Goal: Find contact information: Find contact information

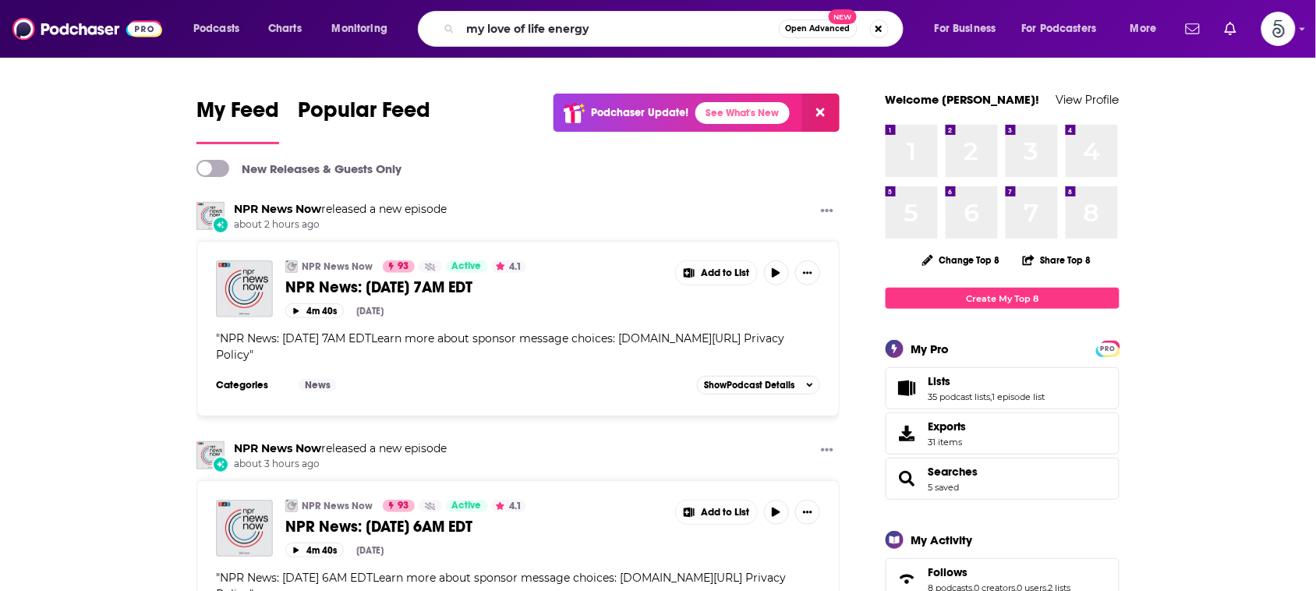
type input "my love of life energy"
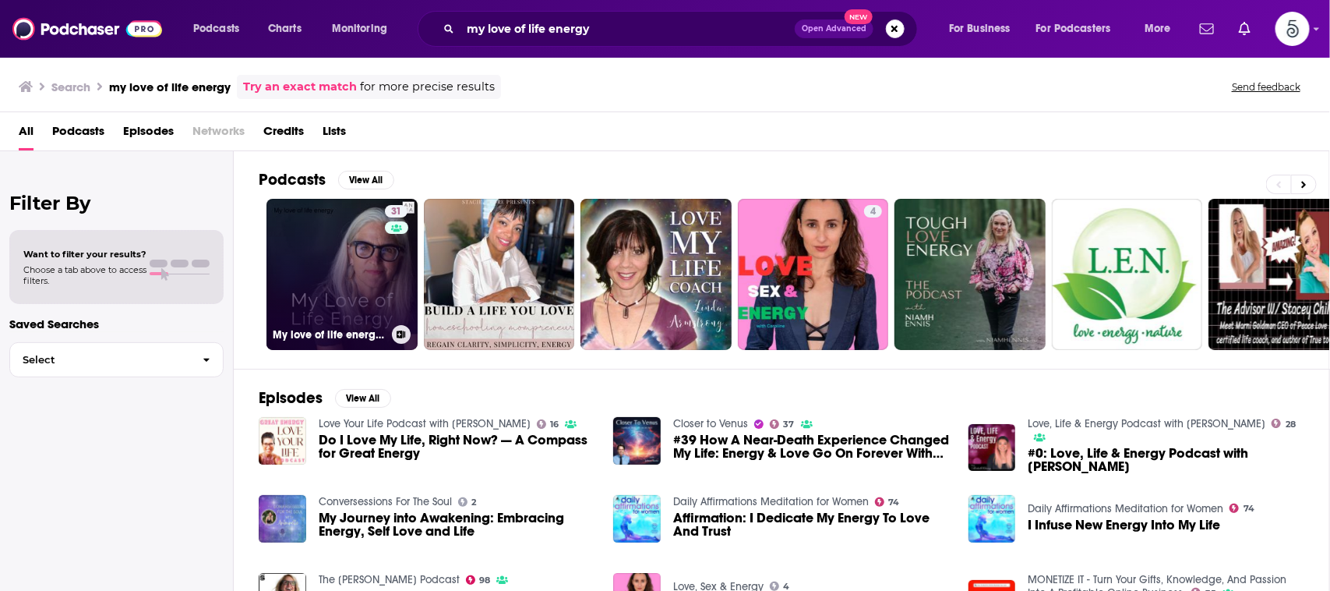
click at [331, 250] on link "31 My love of life energy with [PERSON_NAME]" at bounding box center [342, 274] width 151 height 151
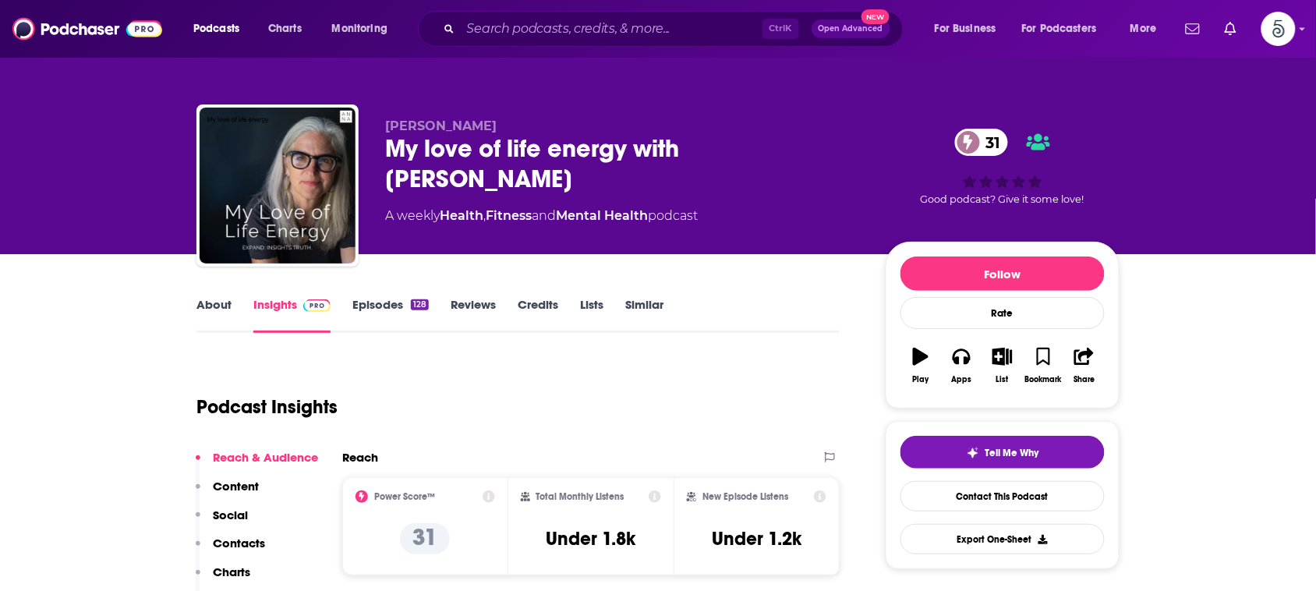
click at [207, 310] on link "About" at bounding box center [213, 315] width 35 height 36
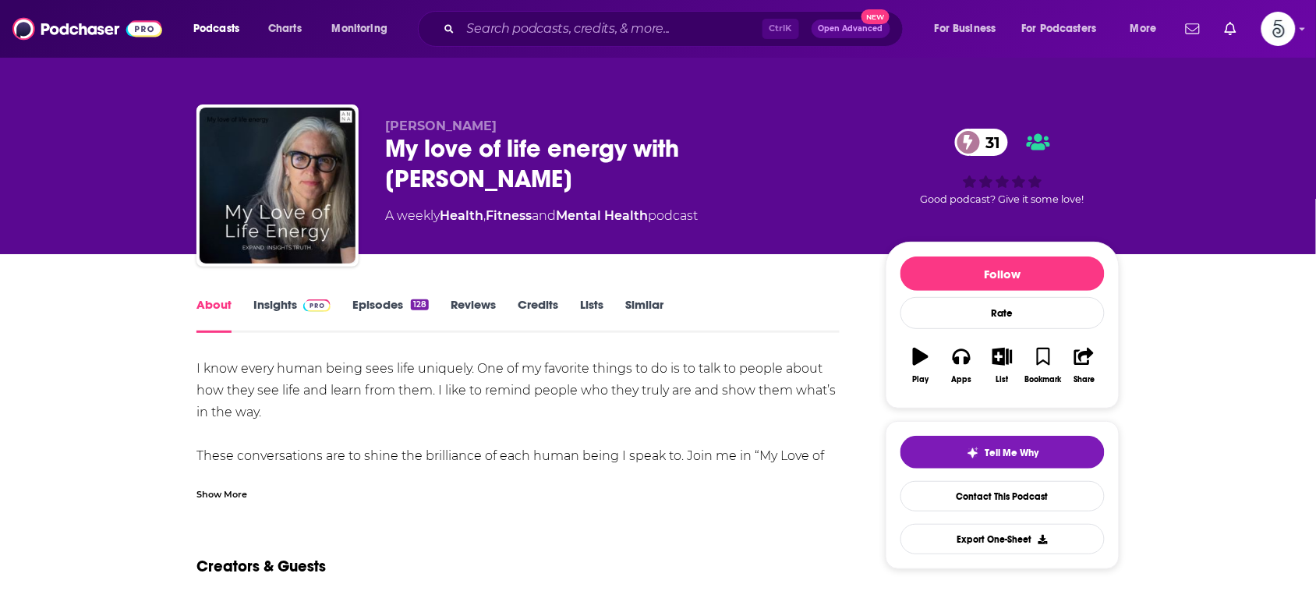
click at [221, 492] on div "Show More" at bounding box center [221, 493] width 51 height 15
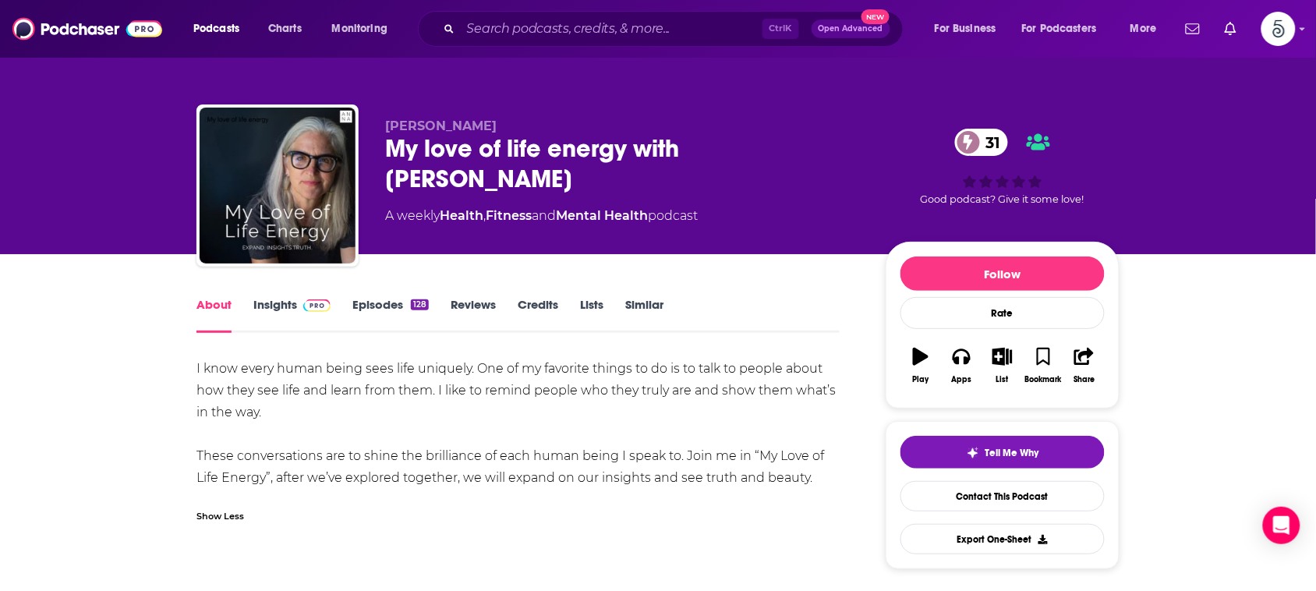
click at [431, 522] on div "Show Less" at bounding box center [517, 509] width 643 height 26
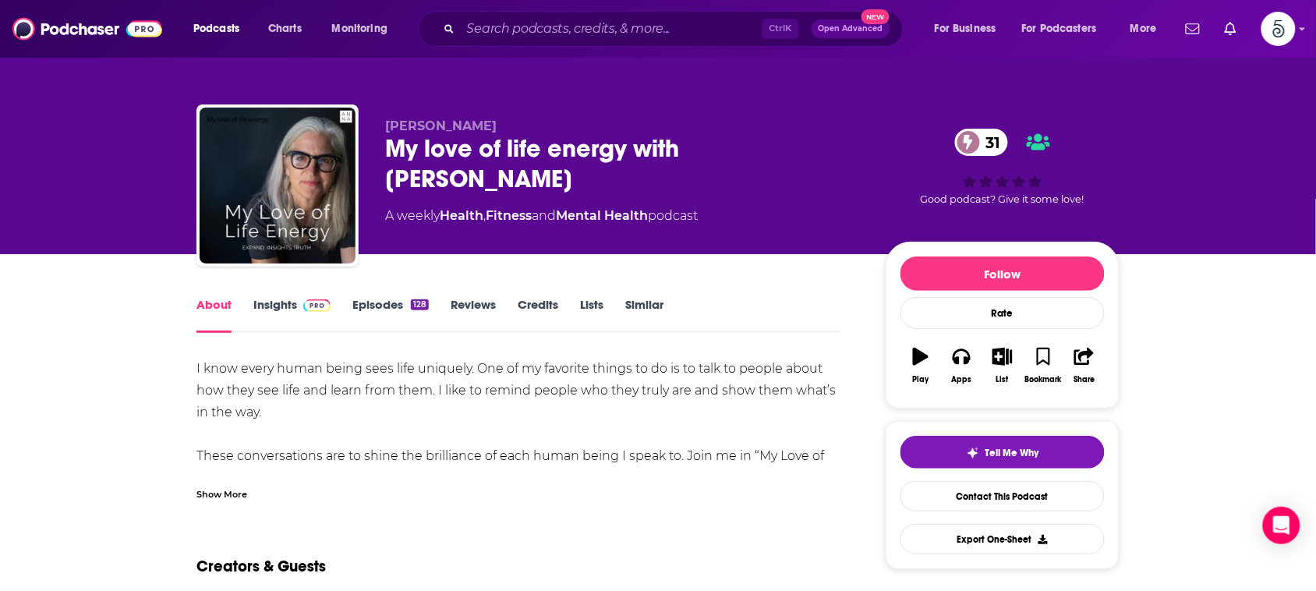
click at [431, 522] on div "Creators & Guests" at bounding box center [517, 557] width 643 height 76
click at [235, 493] on div "Show More" at bounding box center [221, 493] width 51 height 15
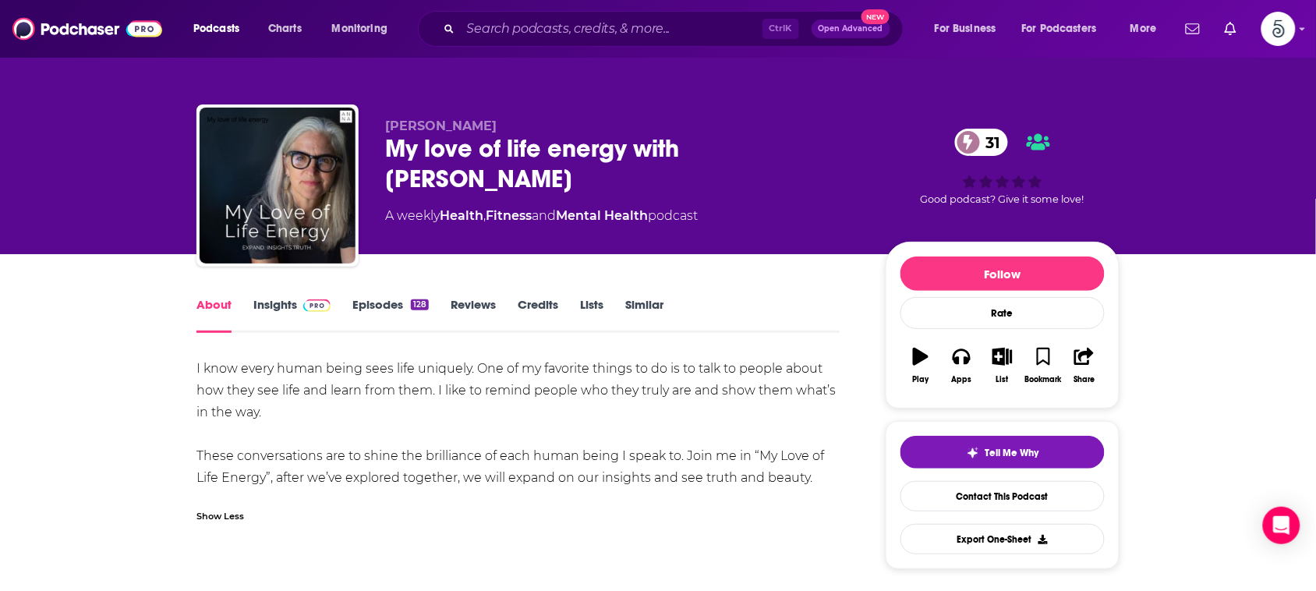
click at [466, 400] on div "I know every human being sees life uniquely. One of my favorite things to do is…" at bounding box center [517, 423] width 643 height 131
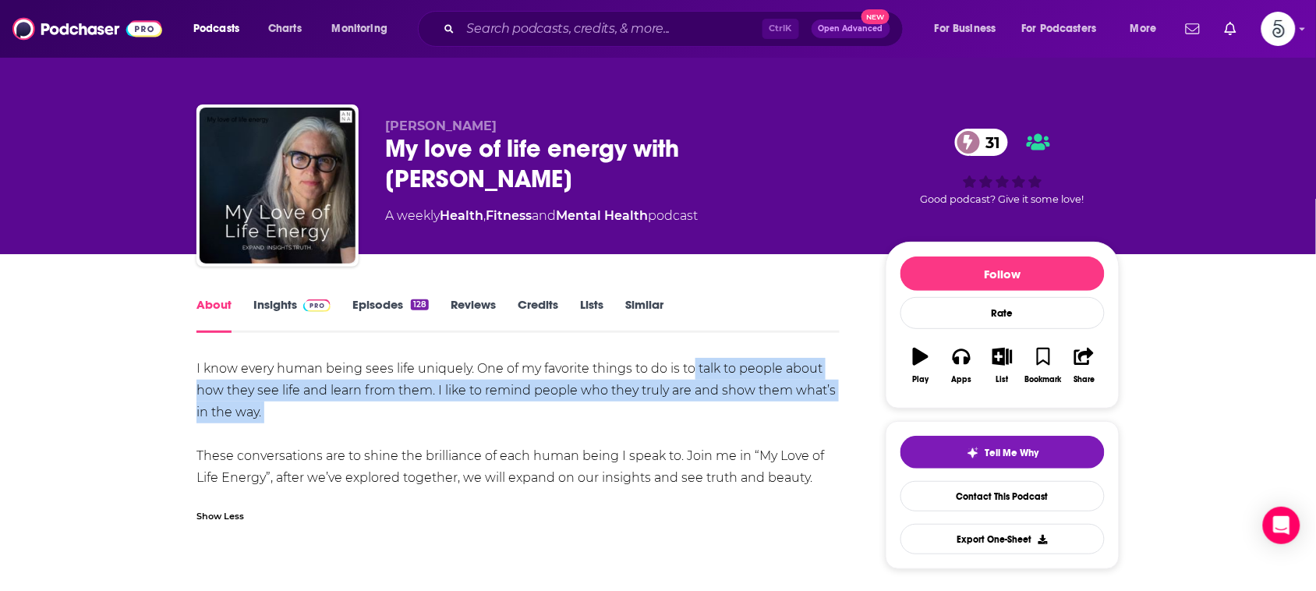
drag, startPoint x: 695, startPoint y: 360, endPoint x: 453, endPoint y: 444, distance: 256.6
click at [453, 444] on div "I know every human being sees life uniquely. One of my favorite things to do is…" at bounding box center [517, 423] width 643 height 131
copy div "talk to people about how they see life and learn from them. I like to remind pe…"
click at [275, 299] on link "Insights" at bounding box center [291, 315] width 77 height 36
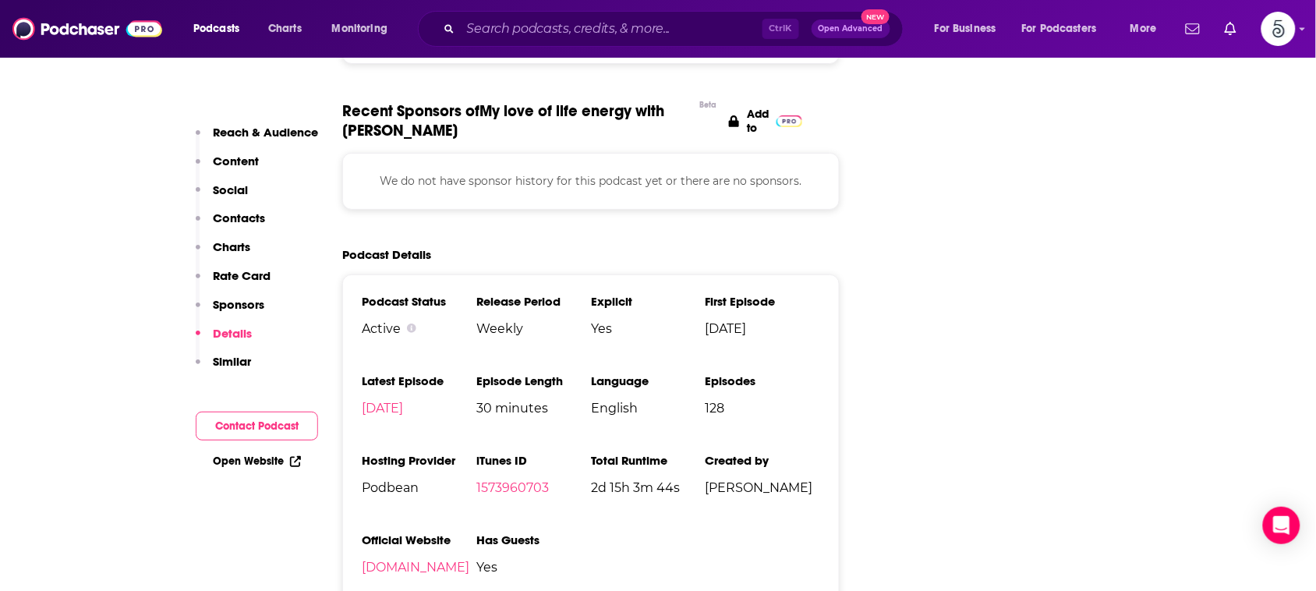
scroll to position [1880, 0]
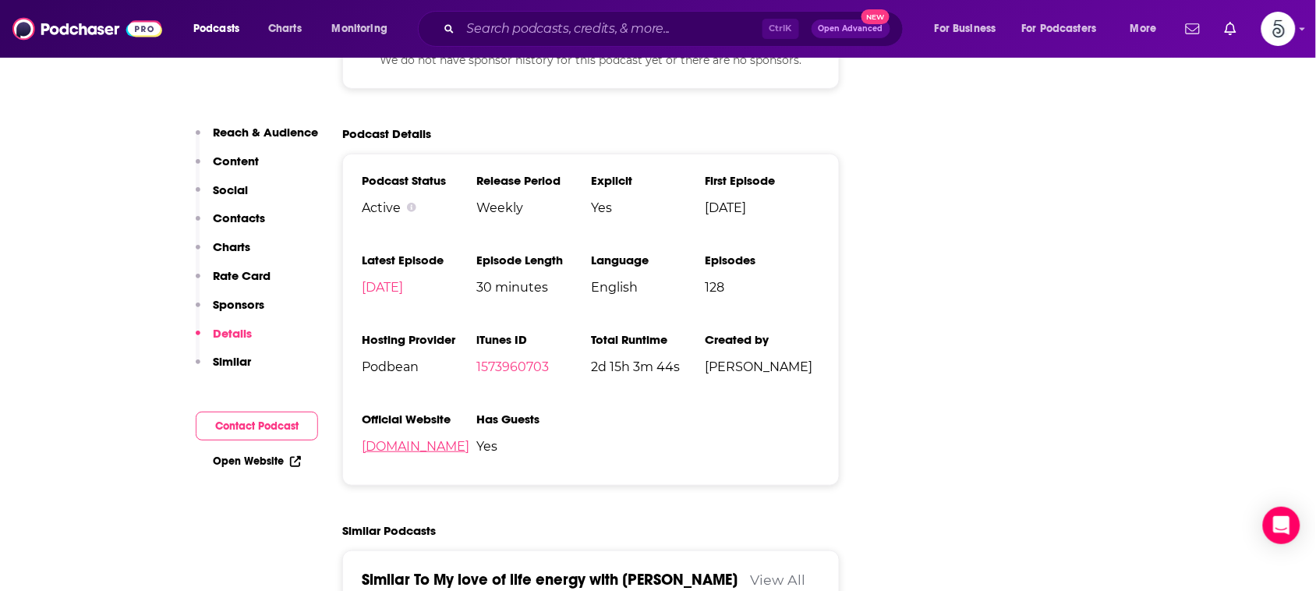
click at [413, 448] on link "[DOMAIN_NAME]" at bounding box center [416, 446] width 108 height 15
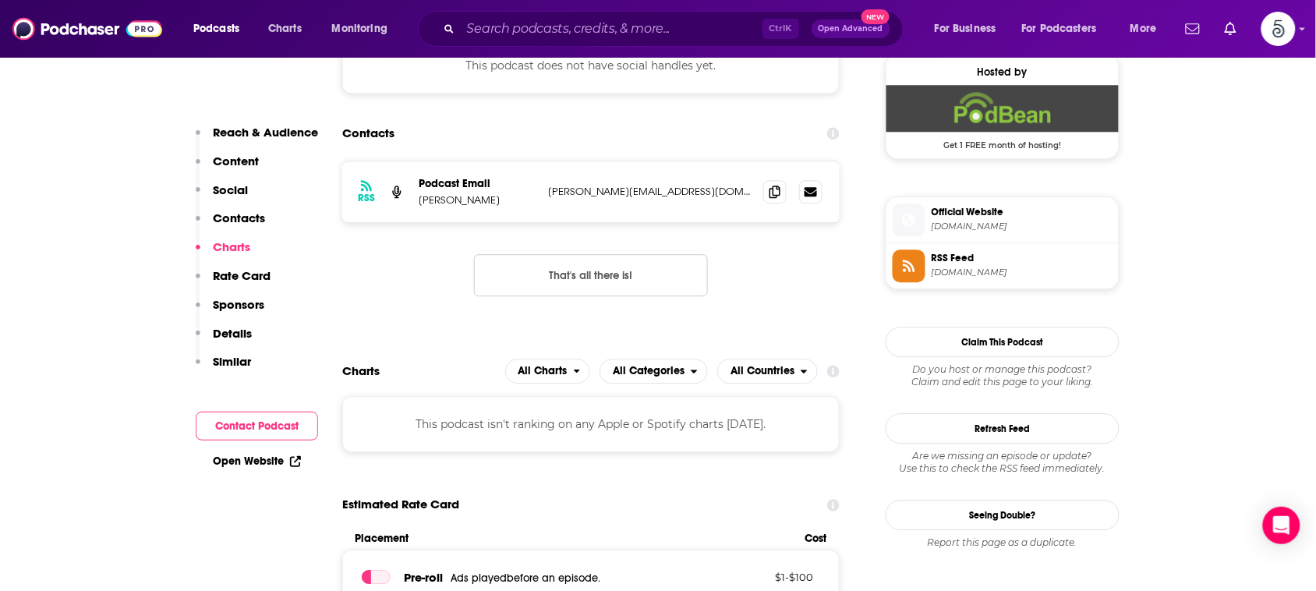
scroll to position [1089, 0]
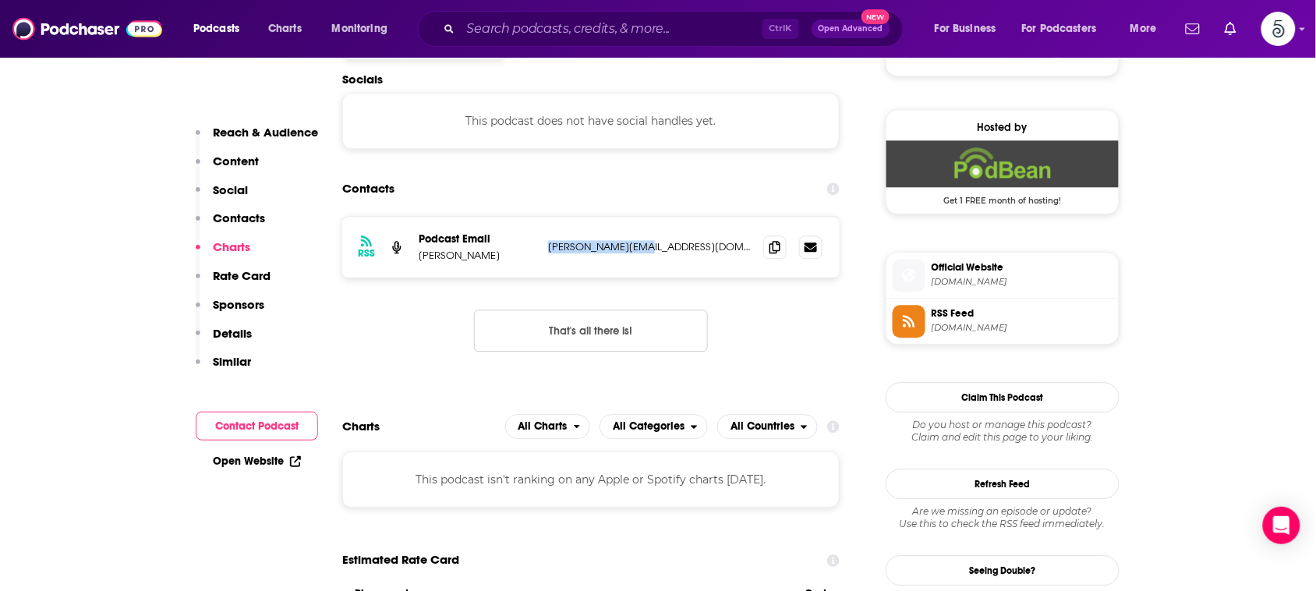
drag, startPoint x: 657, startPoint y: 248, endPoint x: 544, endPoint y: 246, distance: 113.0
click at [544, 246] on div "RSS Podcast Email [PERSON_NAME] [PERSON_NAME][EMAIL_ADDRESS][DOMAIN_NAME] [PERS…" at bounding box center [590, 247] width 497 height 61
copy p "[PERSON_NAME][EMAIL_ADDRESS][DOMAIN_NAME]"
